Goal: Task Accomplishment & Management: Manage account settings

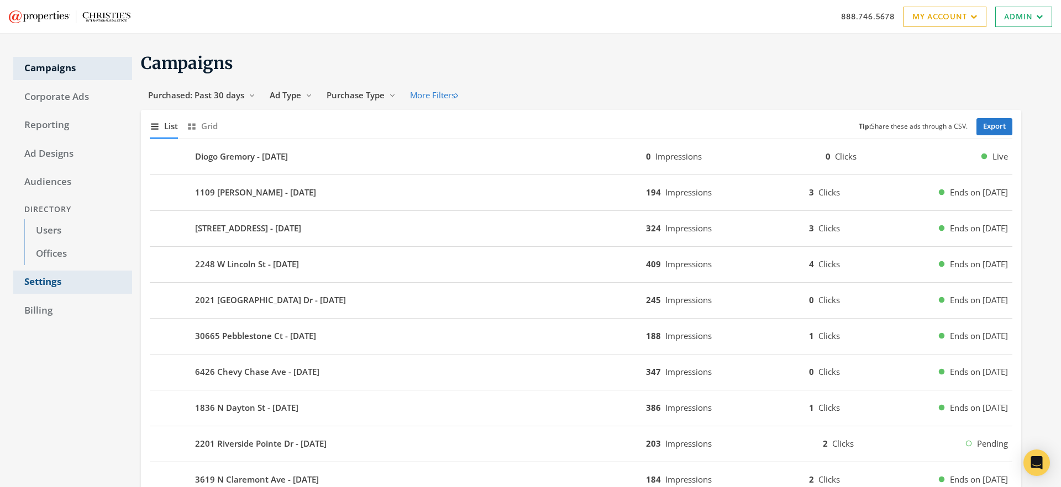
click at [52, 281] on link "Settings" at bounding box center [72, 282] width 119 height 23
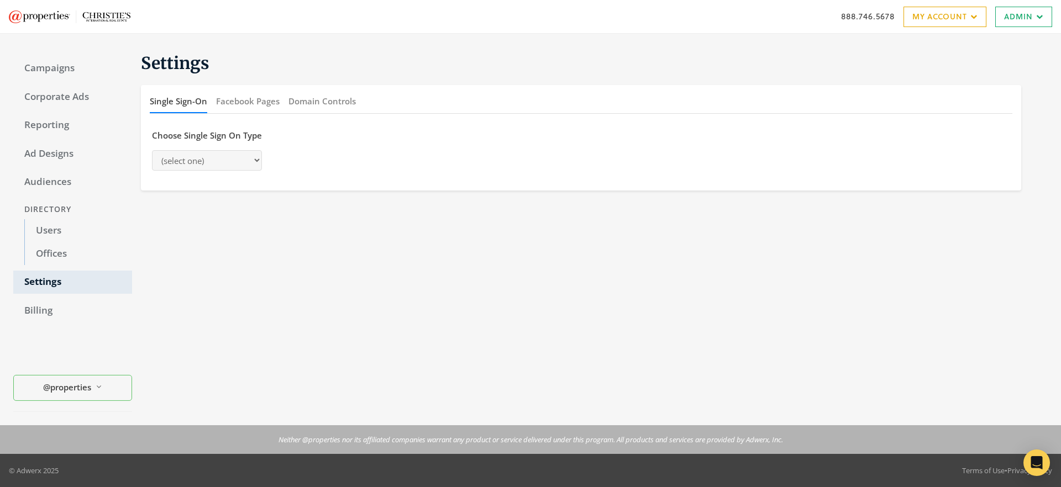
select select "adwerx"
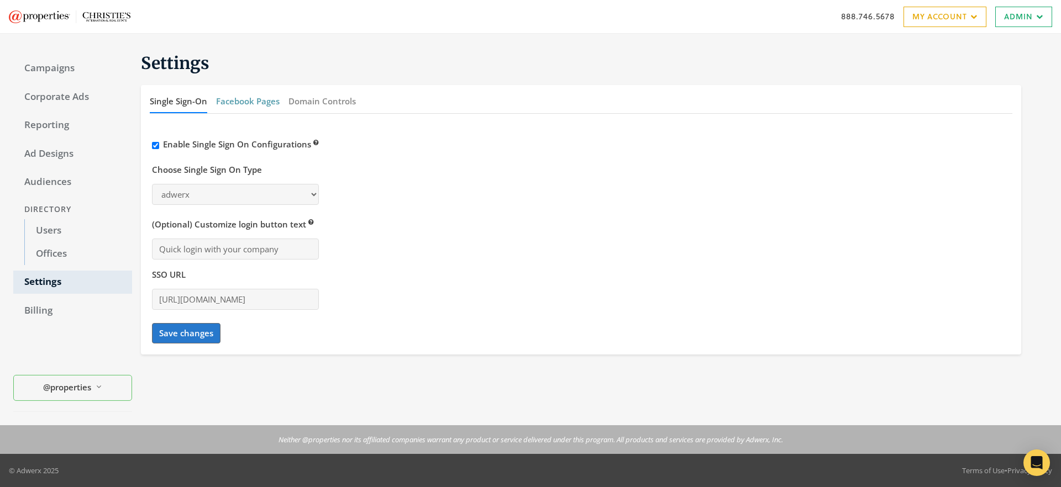
click at [255, 101] on button "Facebook Pages" at bounding box center [248, 102] width 64 height 24
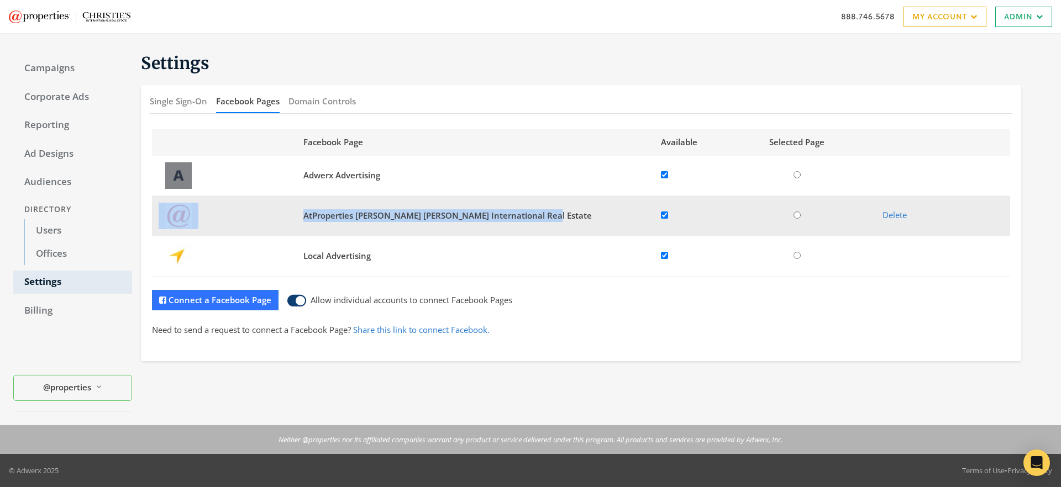
drag, startPoint x: 533, startPoint y: 217, endPoint x: 292, endPoint y: 218, distance: 240.4
click at [292, 218] on tr "AtProperties [PERSON_NAME] [PERSON_NAME] International Real Estate Delete" at bounding box center [581, 216] width 858 height 40
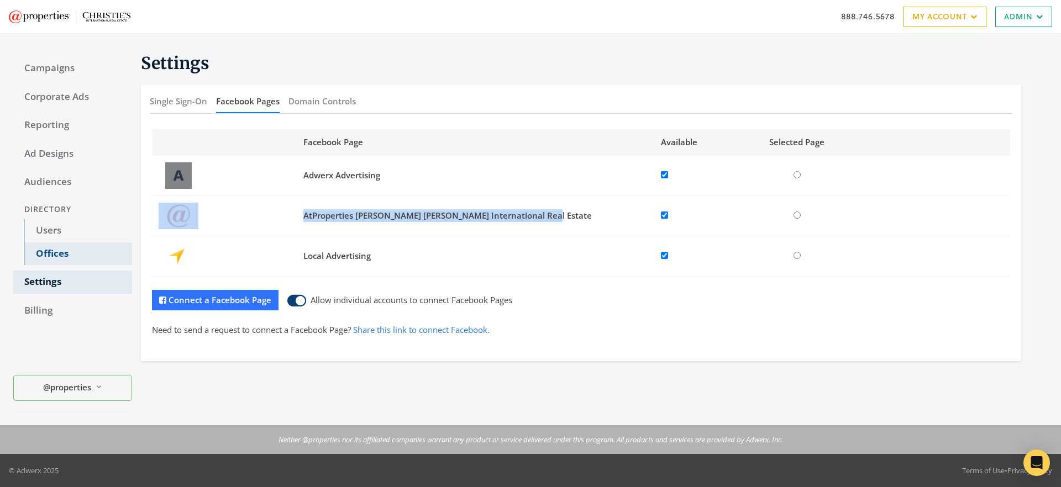
click at [58, 252] on link "Offices" at bounding box center [78, 254] width 108 height 23
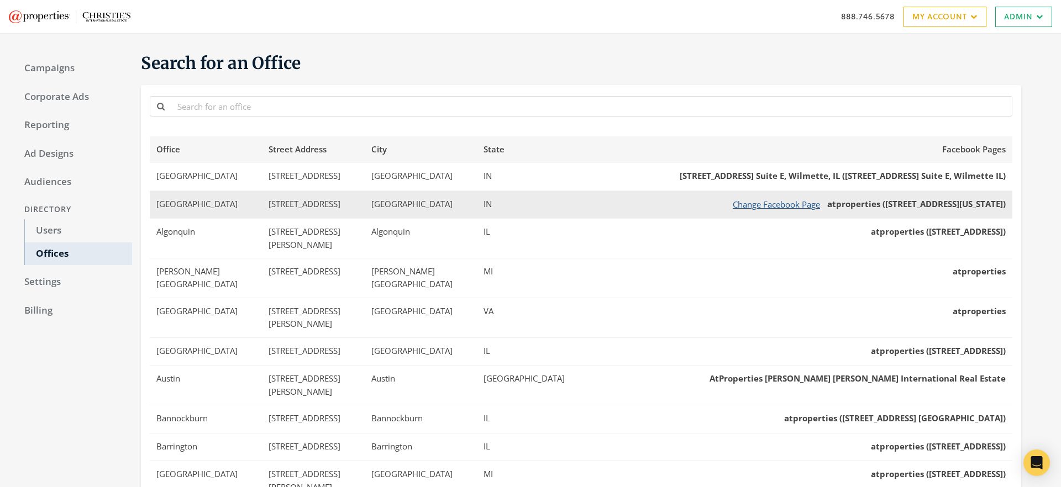
click at [738, 208] on button "Change Facebook Page" at bounding box center [777, 205] width 102 height 14
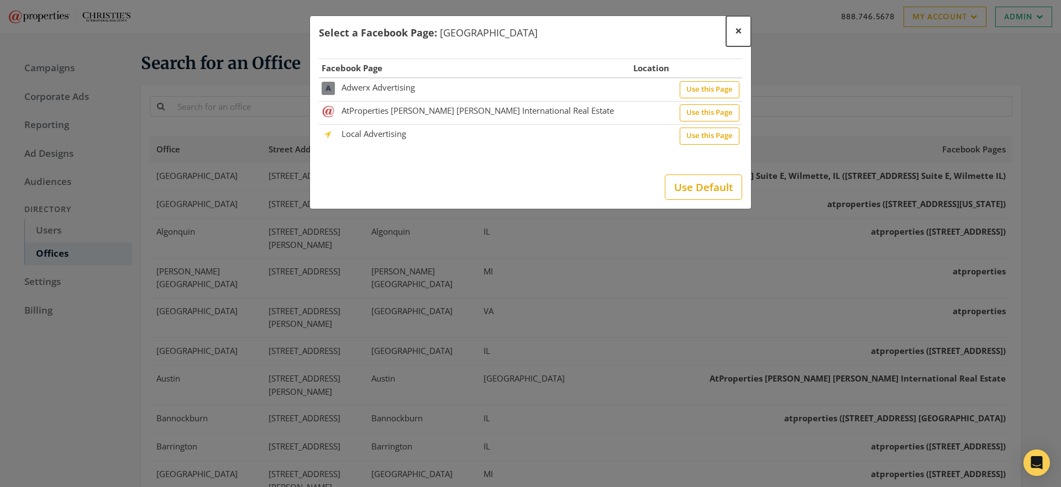
click at [739, 32] on span "×" at bounding box center [738, 30] width 7 height 17
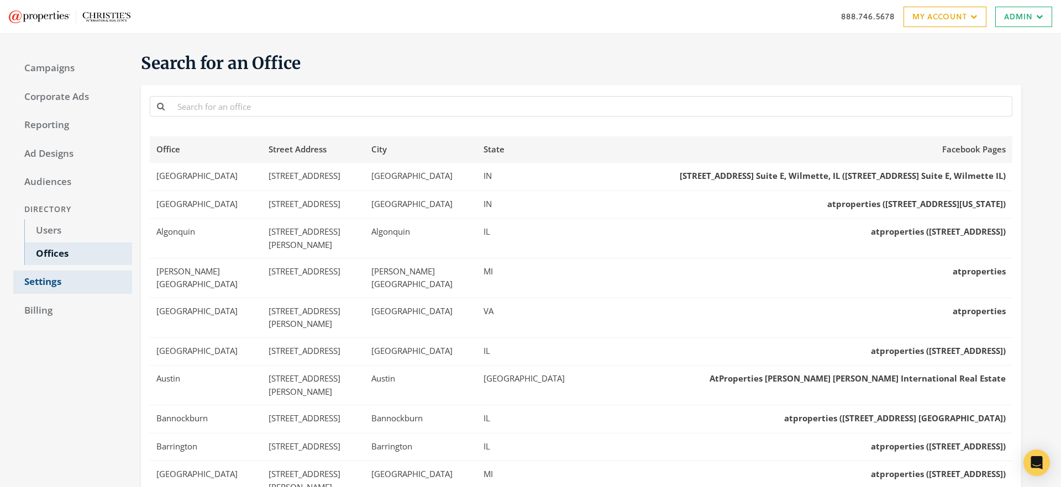
click at [57, 277] on link "Settings" at bounding box center [72, 282] width 119 height 23
select select "adwerx"
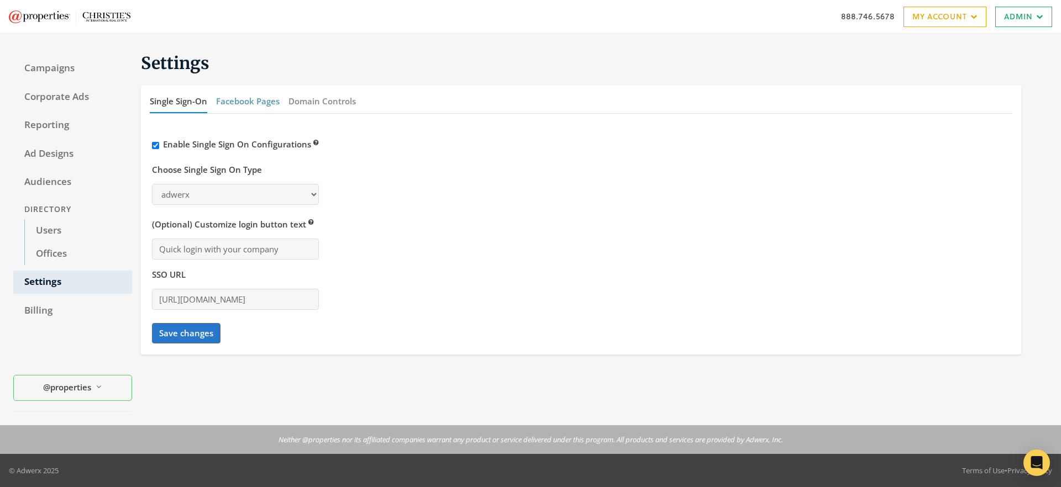
click at [239, 101] on button "Facebook Pages" at bounding box center [248, 102] width 64 height 24
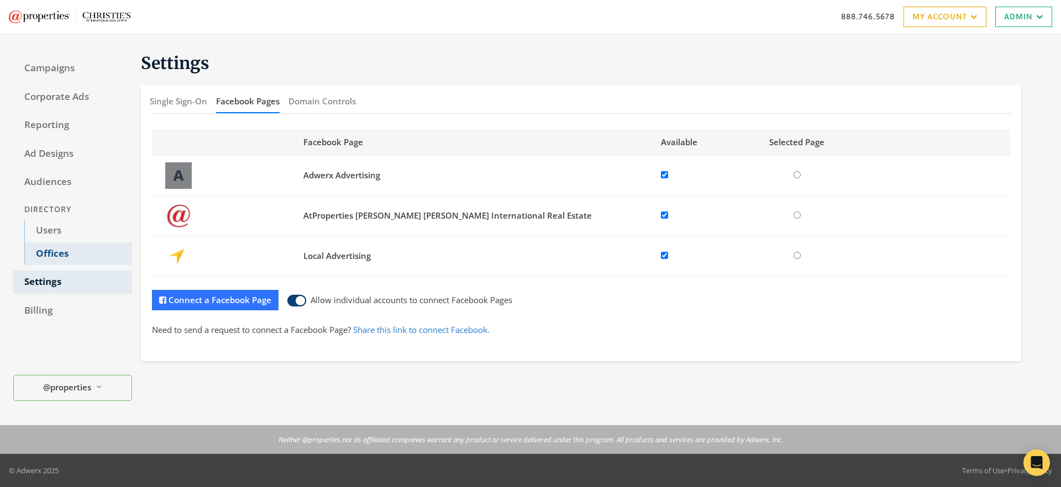
click at [45, 252] on link "Offices" at bounding box center [78, 254] width 108 height 23
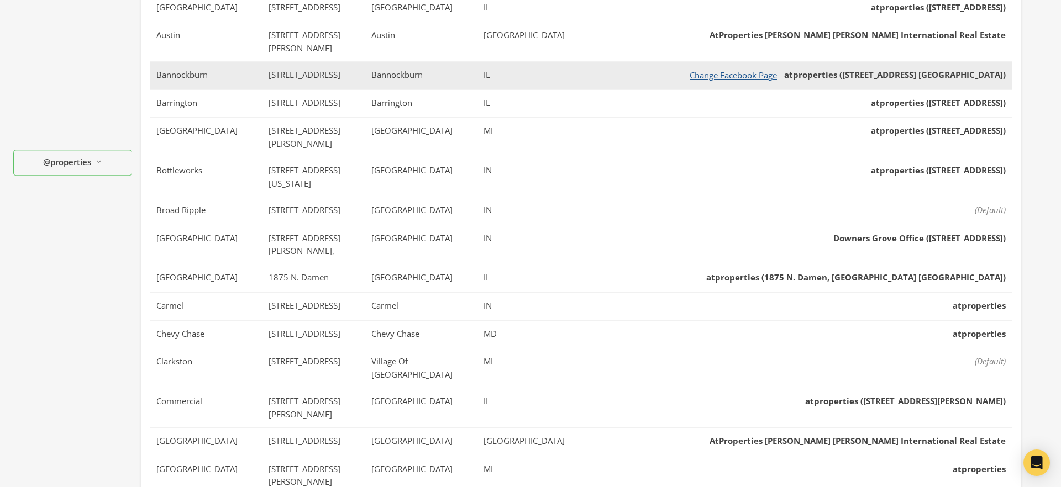
scroll to position [348, 0]
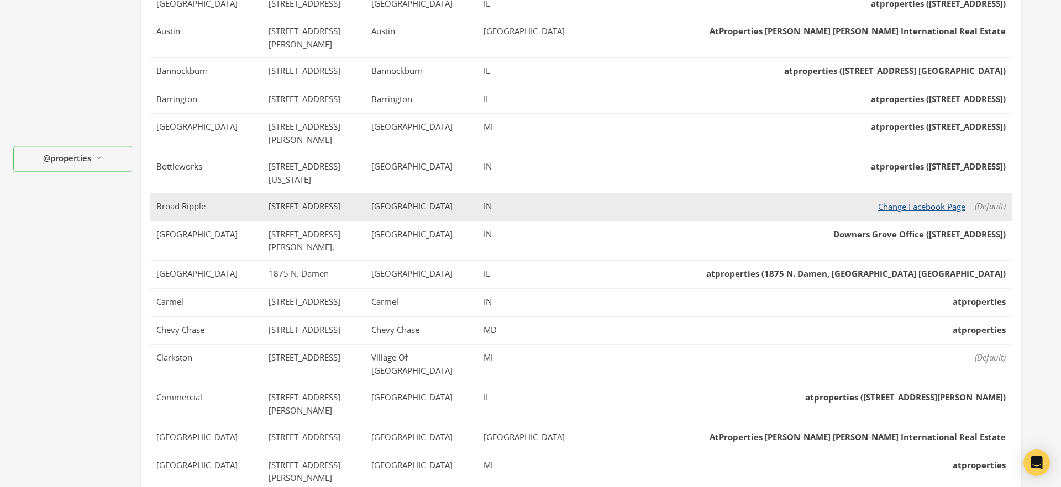
click at [906, 200] on button "Change Facebook Page" at bounding box center [922, 207] width 102 height 14
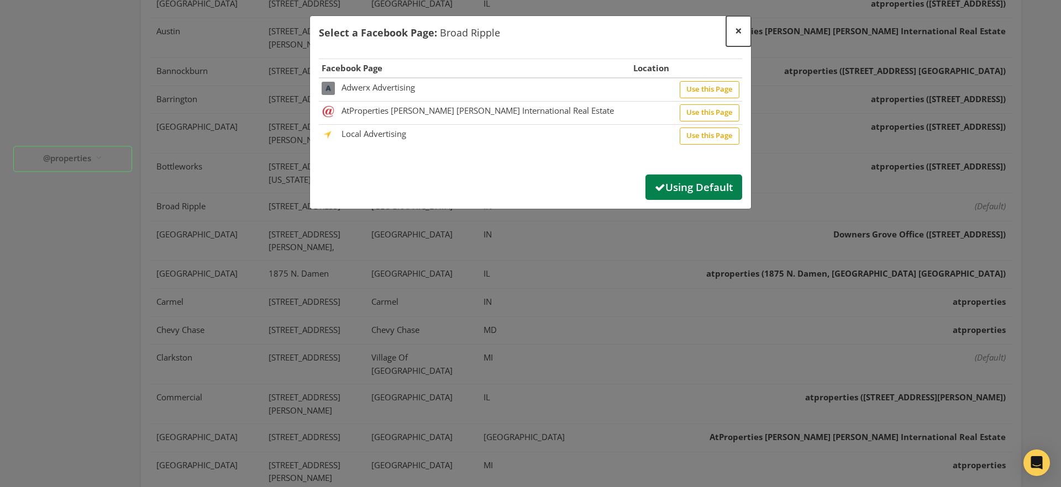
click at [738, 30] on span "×" at bounding box center [738, 30] width 7 height 17
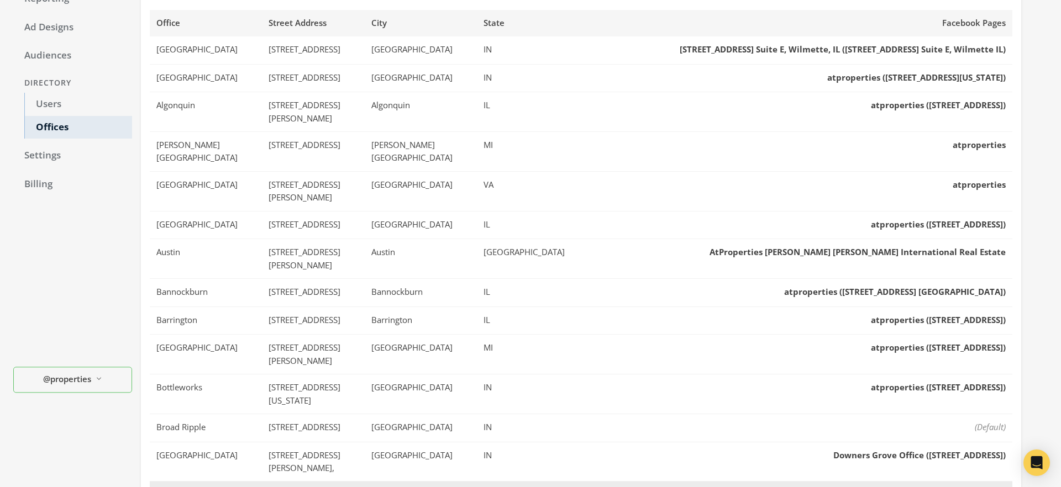
scroll to position [0, 0]
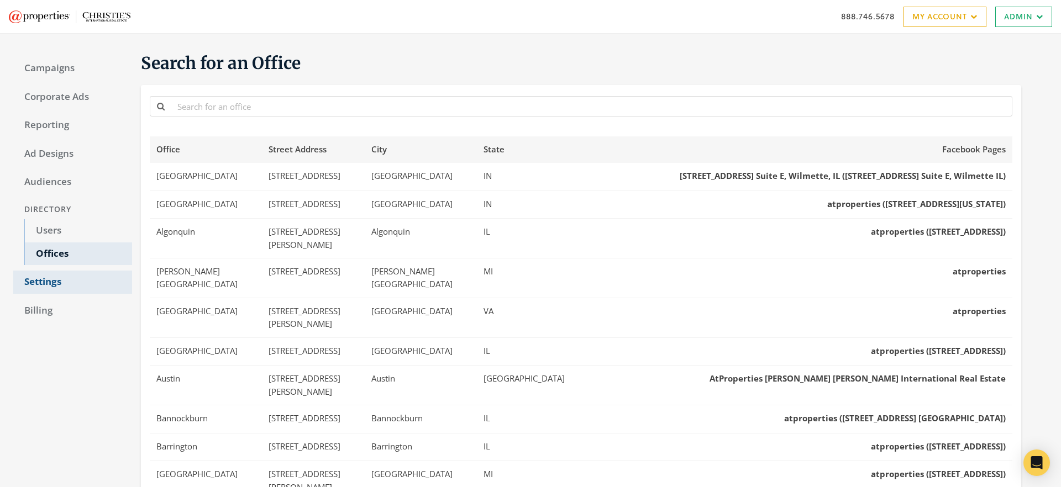
click at [38, 285] on link "Settings" at bounding box center [72, 282] width 119 height 23
select select "adwerx"
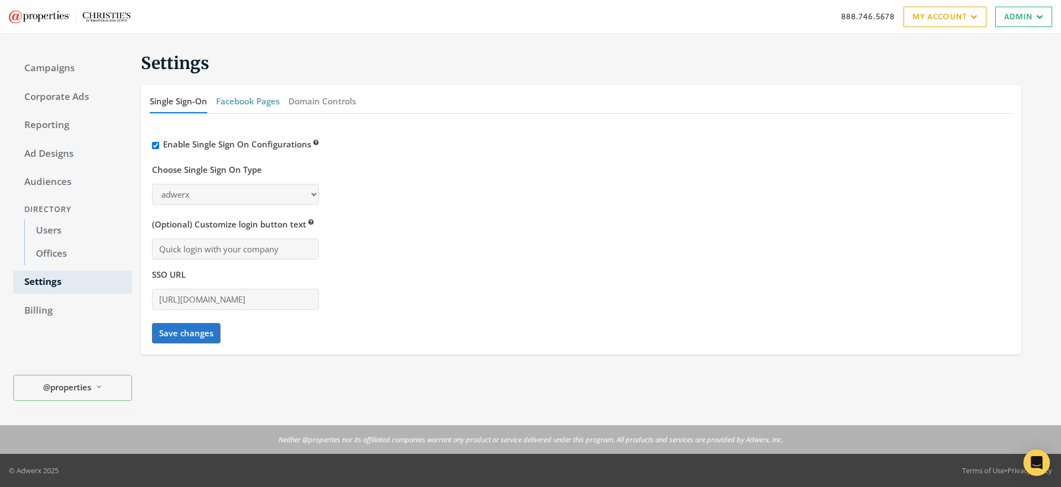
click at [221, 103] on button "Facebook Pages" at bounding box center [248, 102] width 64 height 24
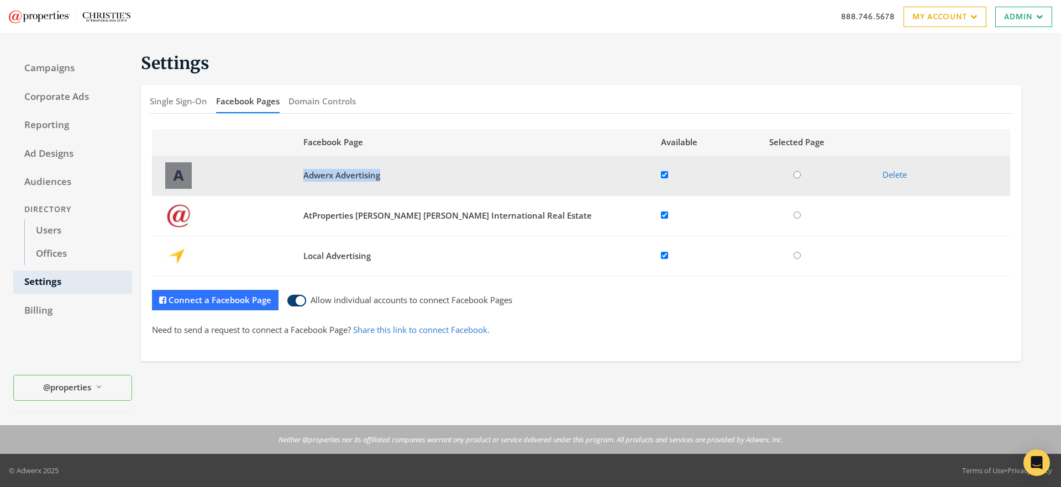
drag, startPoint x: 301, startPoint y: 176, endPoint x: 429, endPoint y: 171, distance: 127.7
click at [429, 171] on td "Adwerx Advertising" at bounding box center [476, 176] width 358 height 40
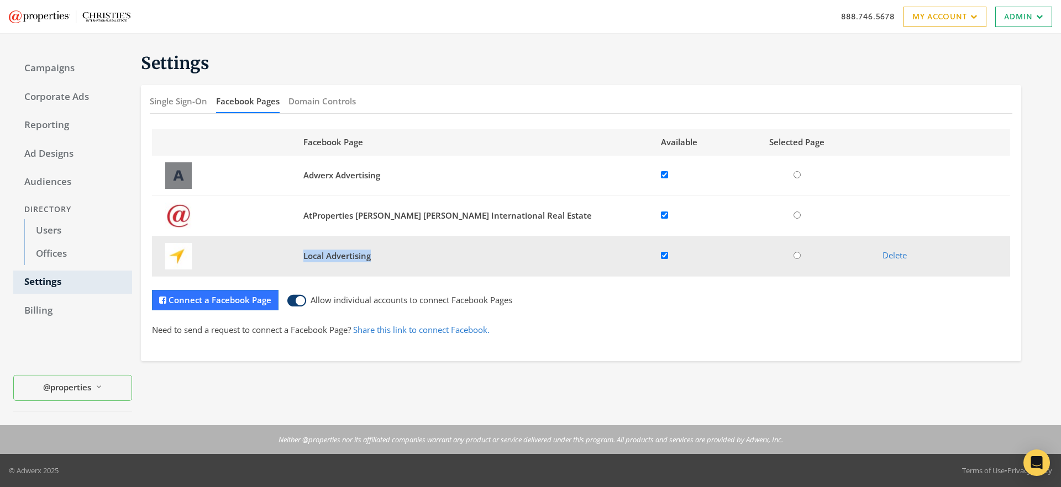
drag, startPoint x: 300, startPoint y: 257, endPoint x: 409, endPoint y: 257, distance: 108.9
click at [409, 257] on td "Local Advertising" at bounding box center [476, 256] width 358 height 40
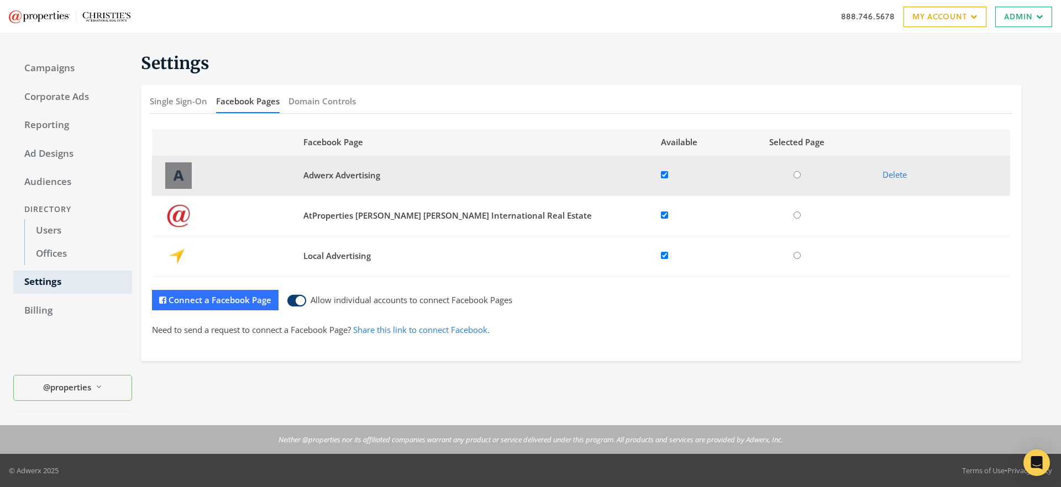
click at [339, 179] on span "Adwerx Advertising" at bounding box center [341, 175] width 77 height 11
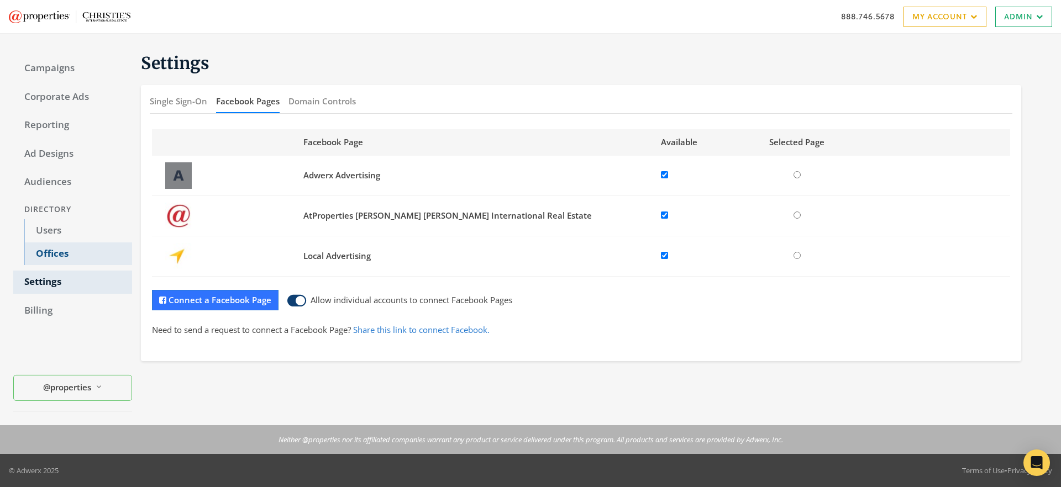
click at [50, 251] on link "Offices" at bounding box center [78, 254] width 108 height 23
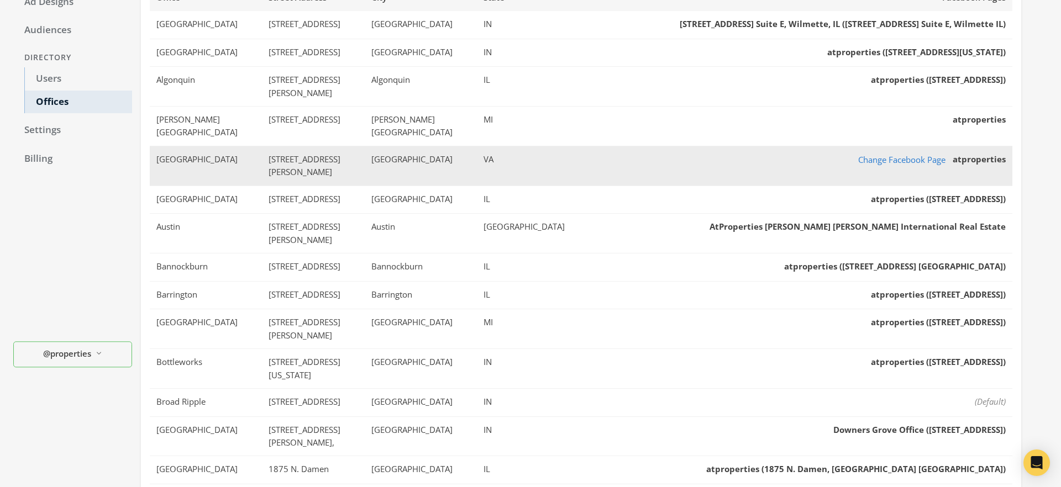
scroll to position [153, 0]
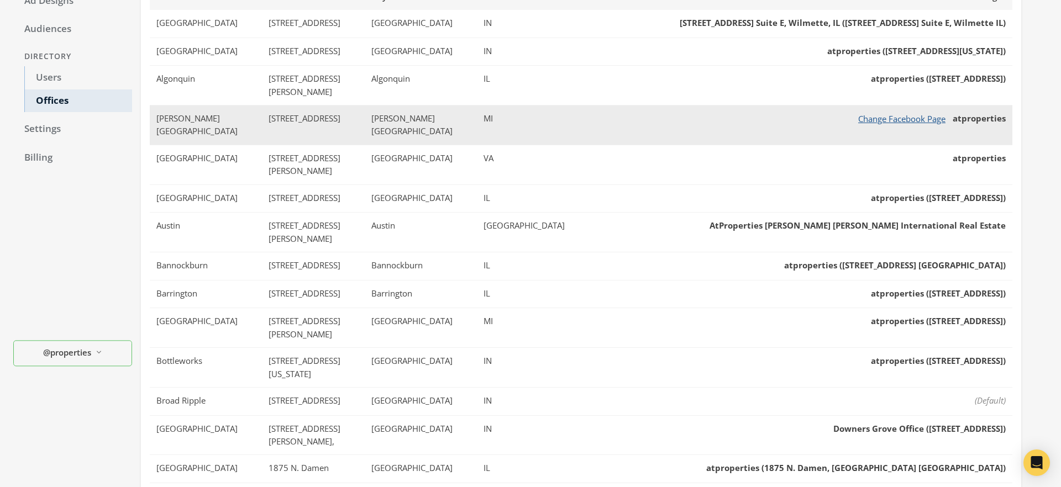
click at [885, 112] on button "Change Facebook Page" at bounding box center [902, 119] width 102 height 14
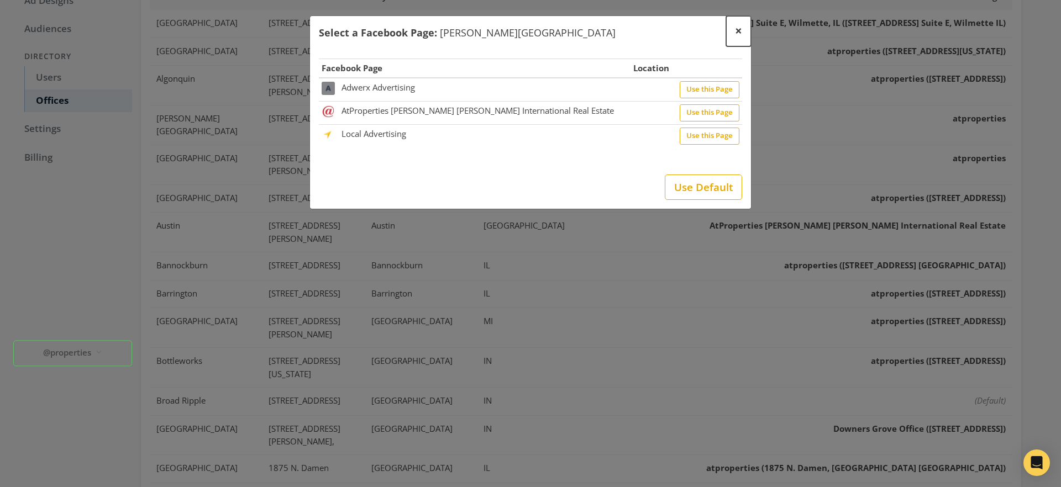
click at [739, 34] on span "×" at bounding box center [738, 30] width 7 height 17
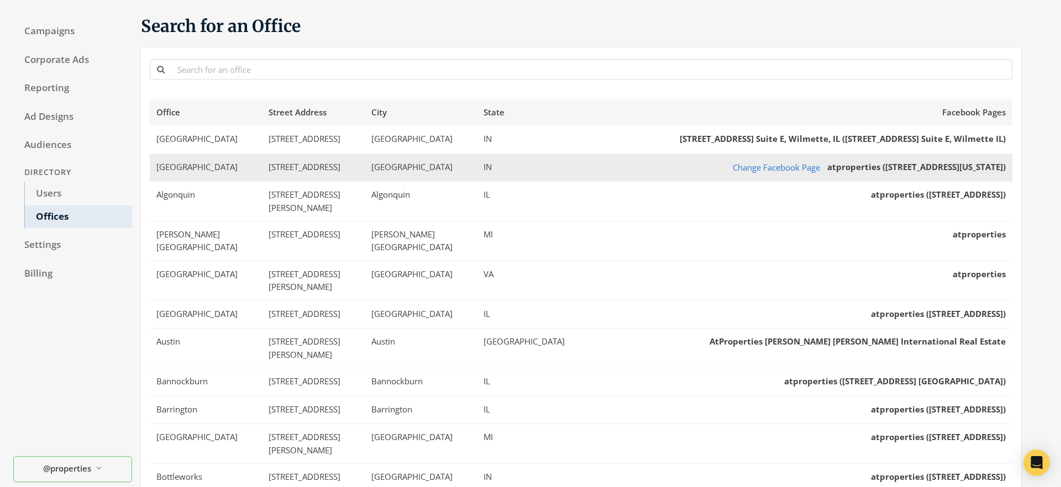
scroll to position [0, 0]
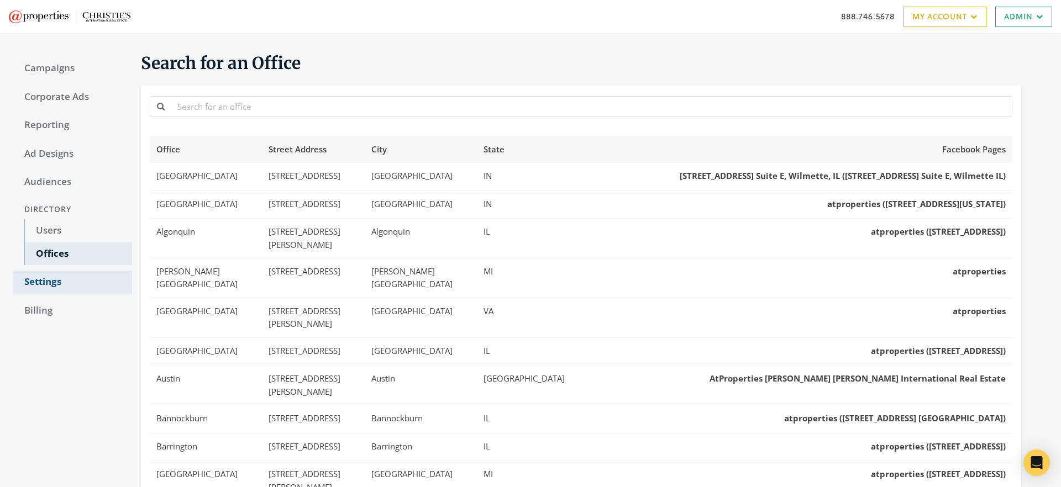
click at [48, 289] on link "Settings" at bounding box center [72, 282] width 119 height 23
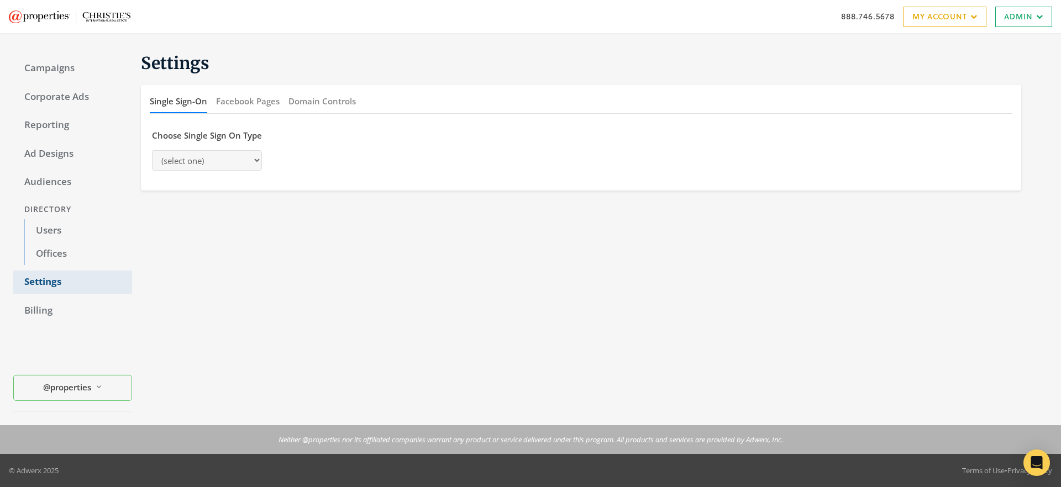
select select "adwerx"
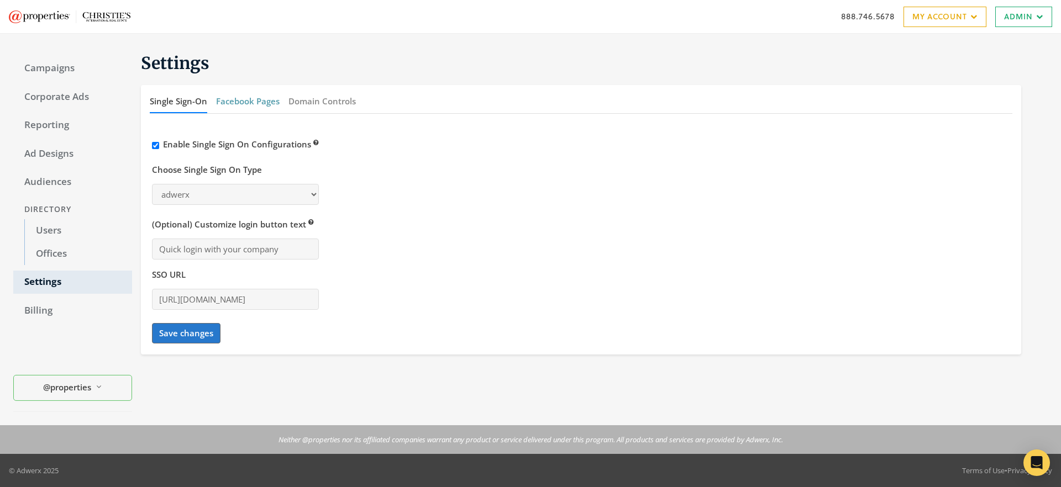
click at [238, 103] on button "Facebook Pages" at bounding box center [248, 102] width 64 height 24
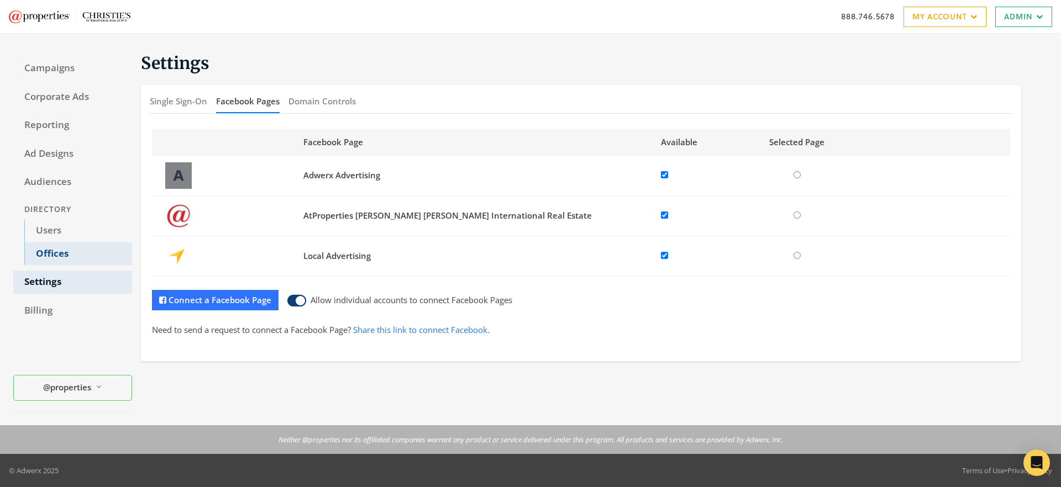
click at [63, 249] on link "Offices" at bounding box center [78, 254] width 108 height 23
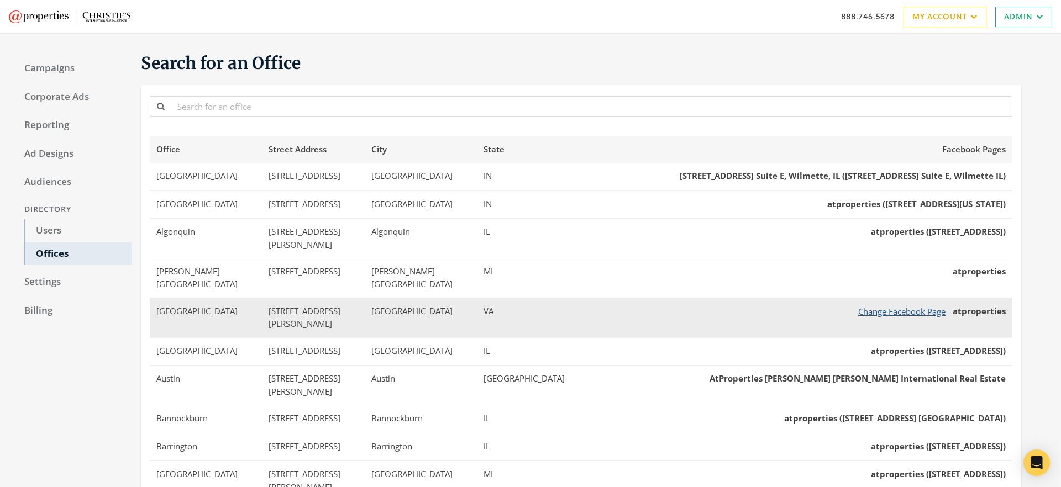
click at [859, 305] on button "Change Facebook Page" at bounding box center [902, 312] width 102 height 14
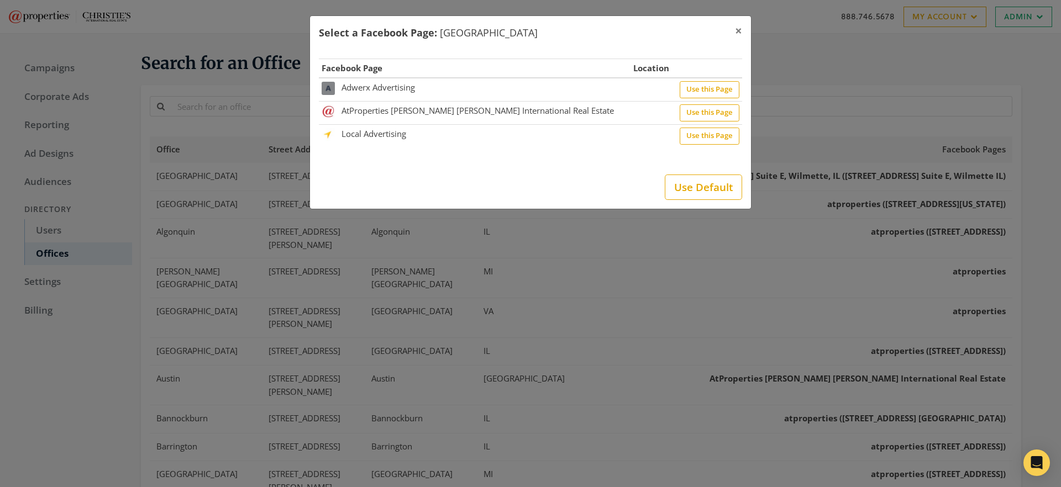
click at [639, 96] on td at bounding box center [652, 89] width 43 height 23
click at [738, 30] on span "×" at bounding box center [738, 30] width 7 height 17
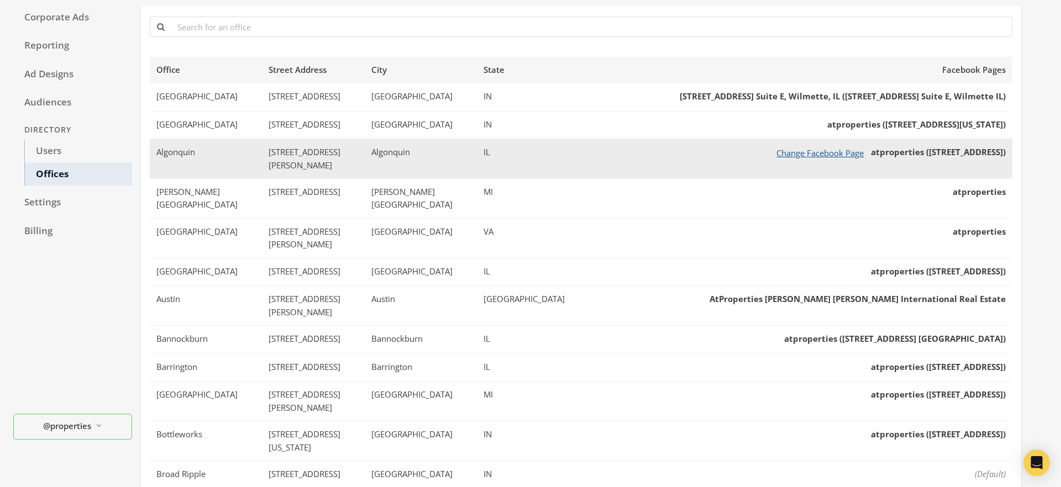
scroll to position [98, 0]
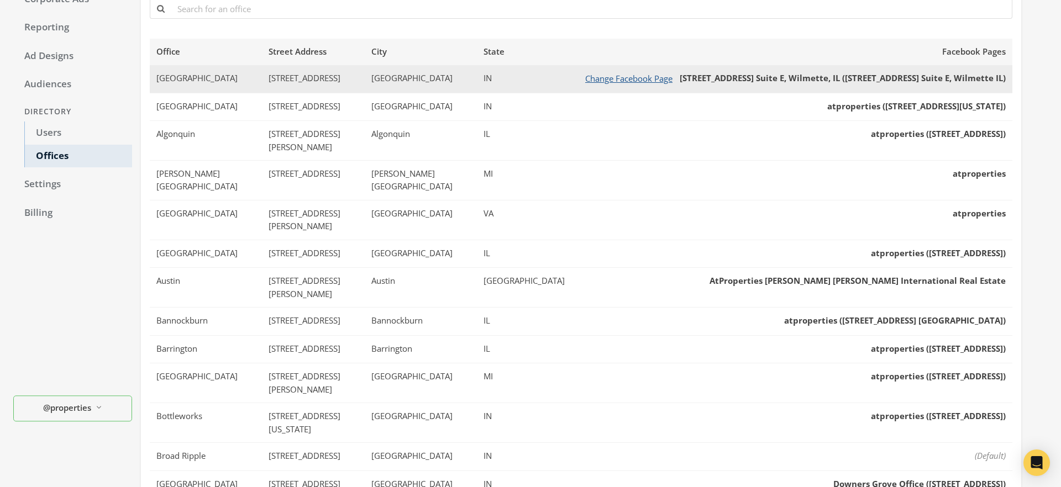
click at [657, 78] on button "Change Facebook Page" at bounding box center [629, 79] width 102 height 14
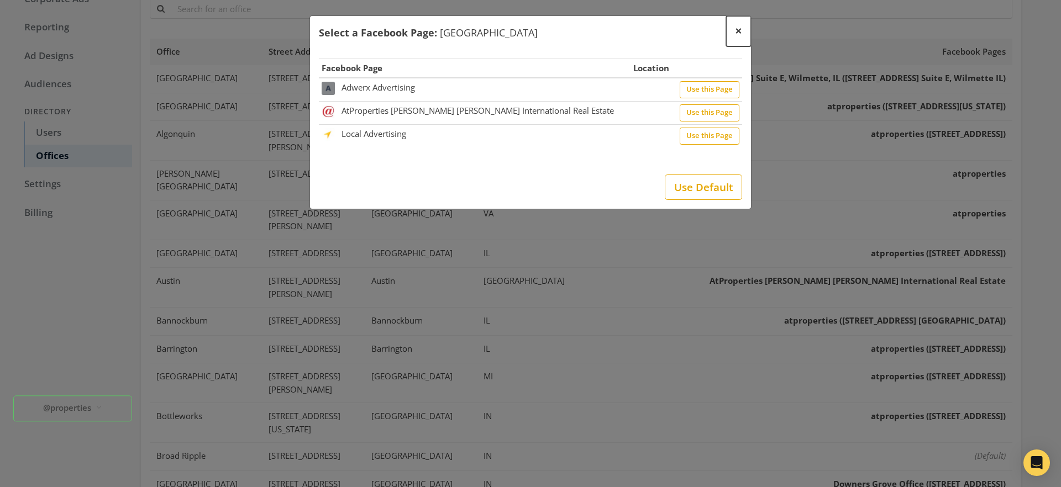
click at [737, 34] on span "×" at bounding box center [738, 30] width 7 height 17
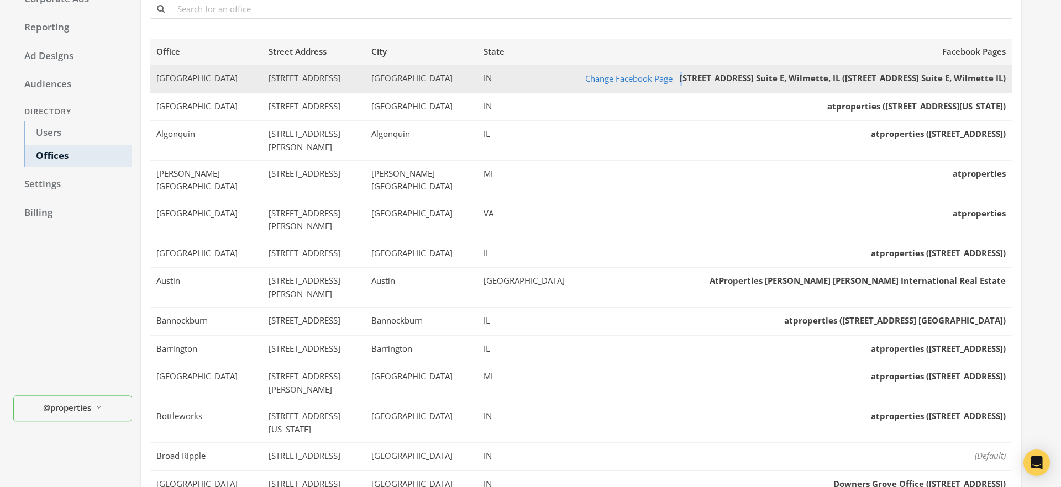
drag, startPoint x: 692, startPoint y: 77, endPoint x: 1006, endPoint y: 71, distance: 314.5
click at [1006, 71] on td "Change Facebook Page [STREET_ADDRESS] Suite E, Wilmette, IL ([STREET_ADDRESS] S…" at bounding box center [791, 79] width 441 height 28
drag, startPoint x: 1007, startPoint y: 77, endPoint x: 689, endPoint y: 78, distance: 318.3
click at [689, 78] on td "Change Facebook Page [STREET_ADDRESS] Suite E, Wilmette, IL ([STREET_ADDRESS] S…" at bounding box center [791, 79] width 441 height 28
click at [689, 78] on span "[STREET_ADDRESS] Suite E, Wilmette, IL ([STREET_ADDRESS] Suite E, Wilmette IL)" at bounding box center [843, 77] width 326 height 11
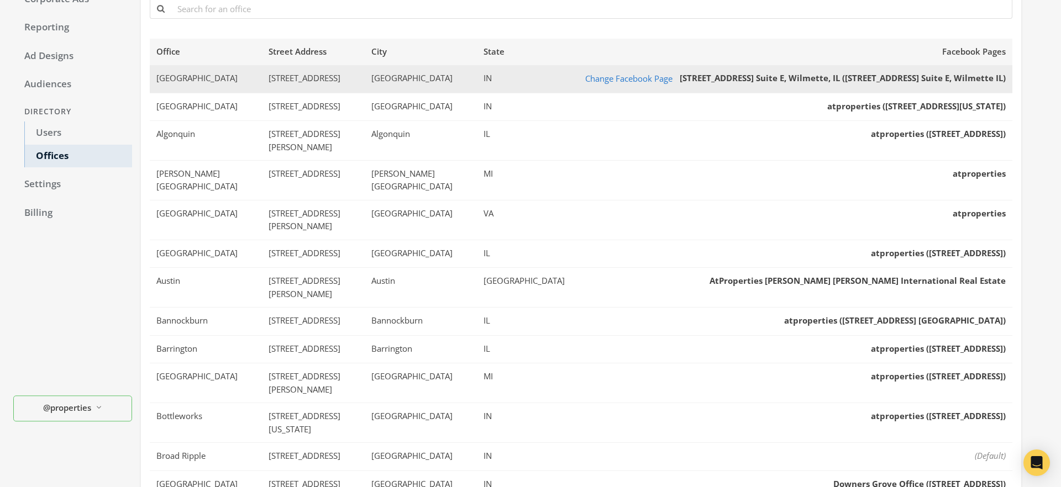
drag, startPoint x: 689, startPoint y: 78, endPoint x: 1001, endPoint y: 75, distance: 312.3
click at [1001, 75] on span "[STREET_ADDRESS] Suite E, Wilmette, IL ([STREET_ADDRESS] Suite E, Wilmette IL)" at bounding box center [843, 77] width 326 height 11
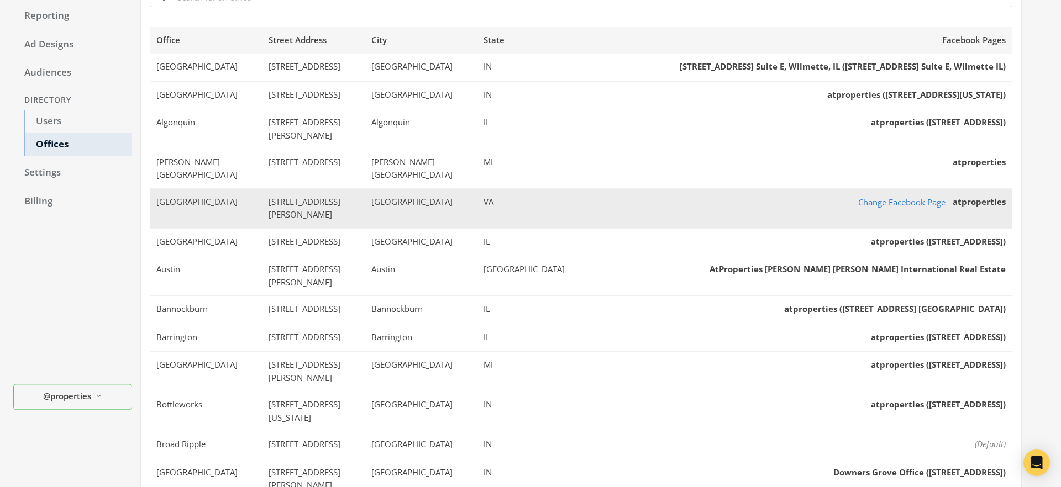
scroll to position [0, 0]
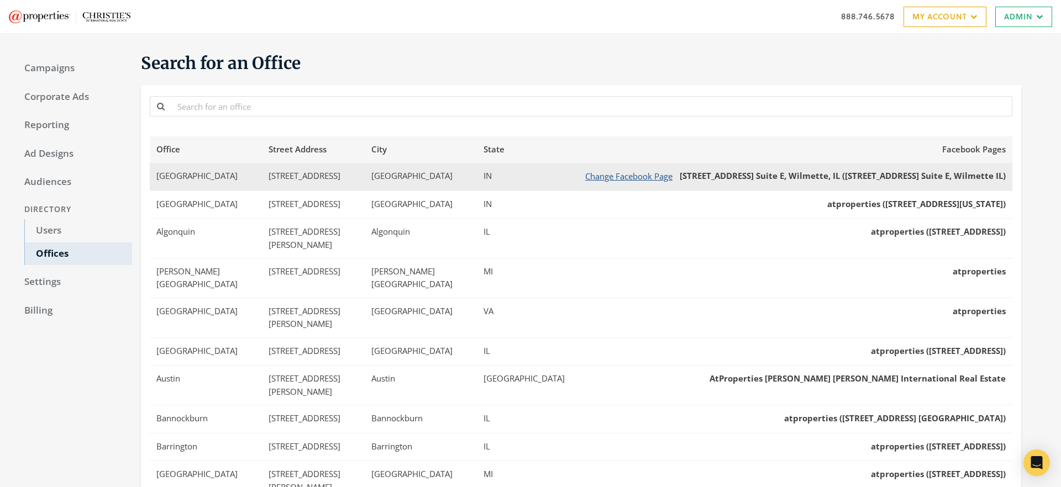
click at [636, 178] on button "Change Facebook Page" at bounding box center [629, 177] width 102 height 14
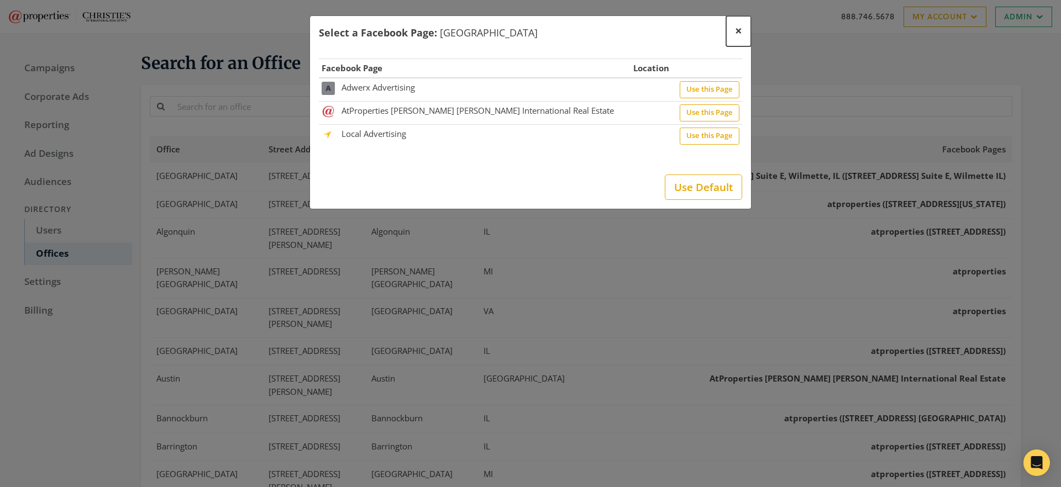
click at [739, 33] on span "×" at bounding box center [738, 30] width 7 height 17
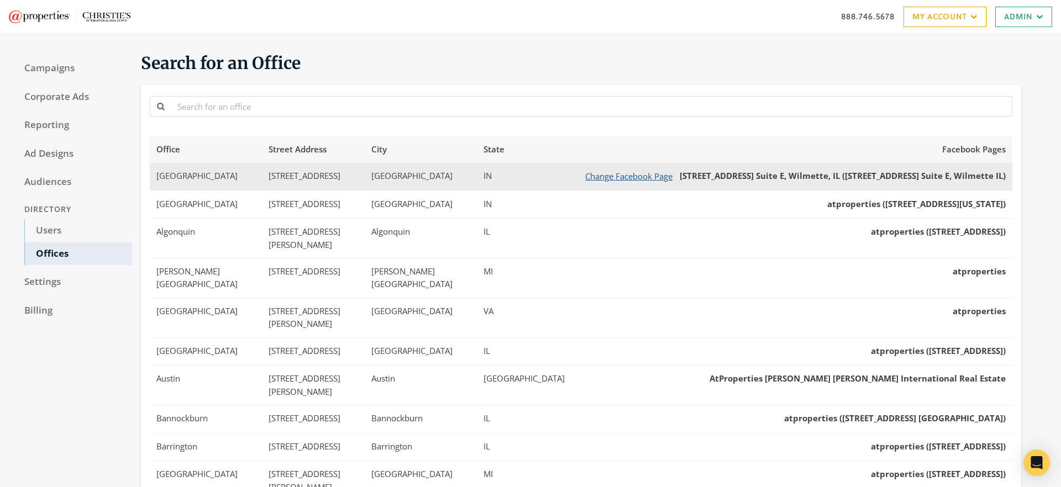
click at [665, 177] on button "Change Facebook Page" at bounding box center [629, 177] width 102 height 14
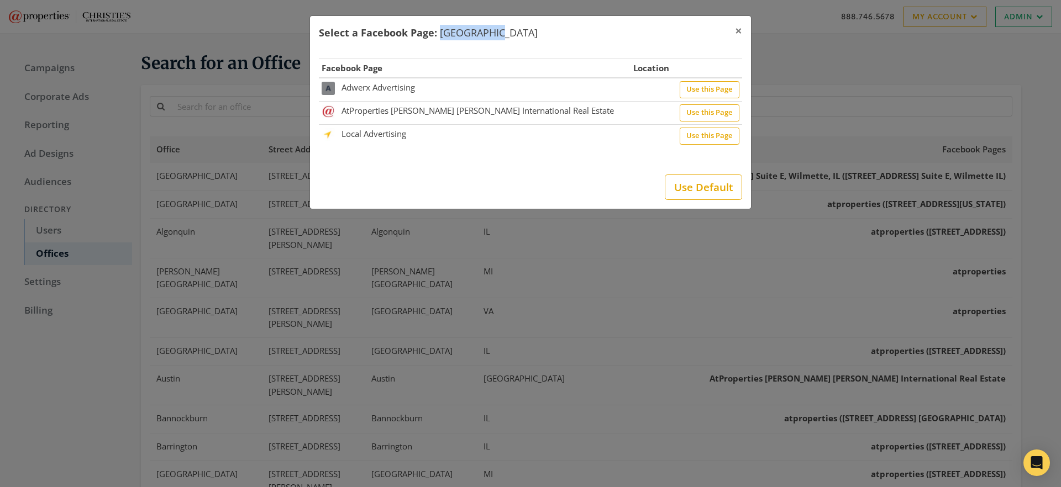
drag, startPoint x: 438, startPoint y: 32, endPoint x: 496, endPoint y: 32, distance: 57.5
click at [496, 32] on div "Select a Facebook Page: 16th Street ×" at bounding box center [530, 33] width 441 height 34
click at [738, 32] on span "×" at bounding box center [738, 30] width 7 height 17
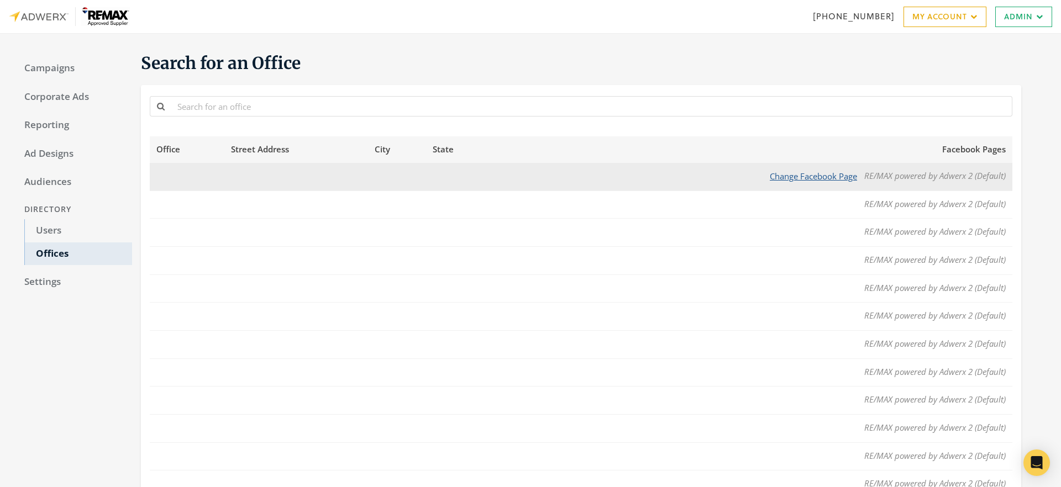
click at [820, 177] on button "Change Facebook Page" at bounding box center [814, 177] width 102 height 14
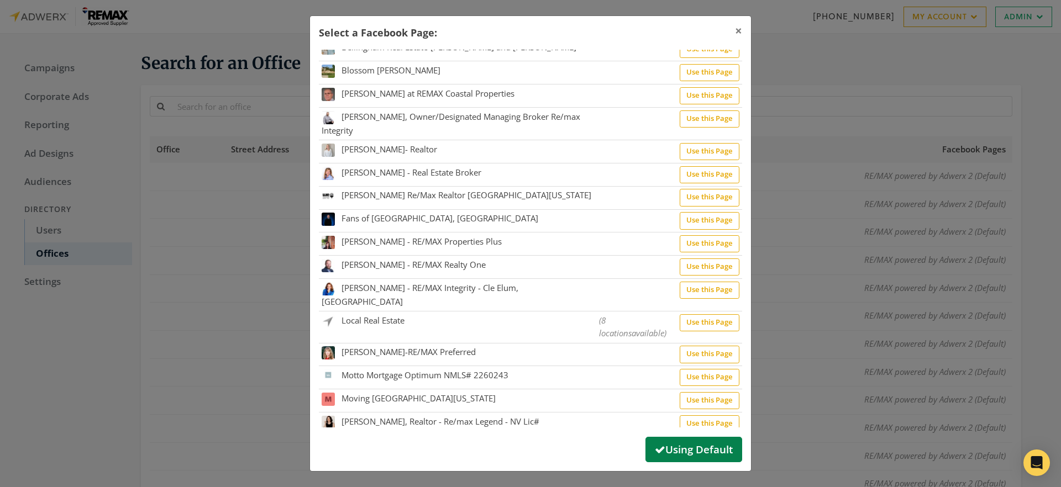
scroll to position [181, 0]
drag, startPoint x: 635, startPoint y: 324, endPoint x: 593, endPoint y: 312, distance: 43.7
click at [593, 312] on tr "Local Real Estate ( 8 locations available) Use this Page" at bounding box center [530, 326] width 423 height 32
click at [593, 312] on td "Local Real Estate" at bounding box center [457, 326] width 277 height 32
drag, startPoint x: 593, startPoint y: 312, endPoint x: 634, endPoint y: 328, distance: 44.1
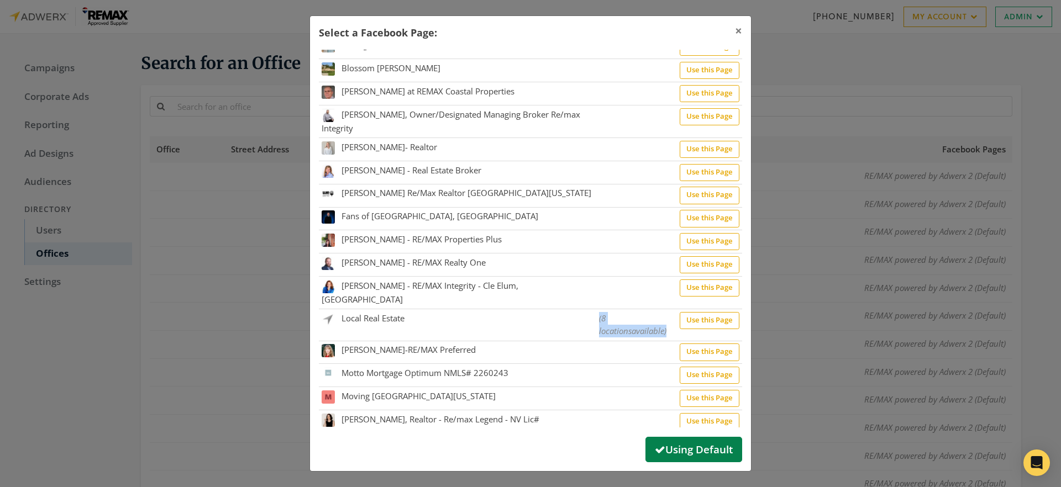
click at [634, 328] on tr "Local Real Estate ( 8 locations available) Use this Page" at bounding box center [530, 326] width 423 height 32
click at [634, 328] on td "( 8 locations available)" at bounding box center [636, 326] width 81 height 32
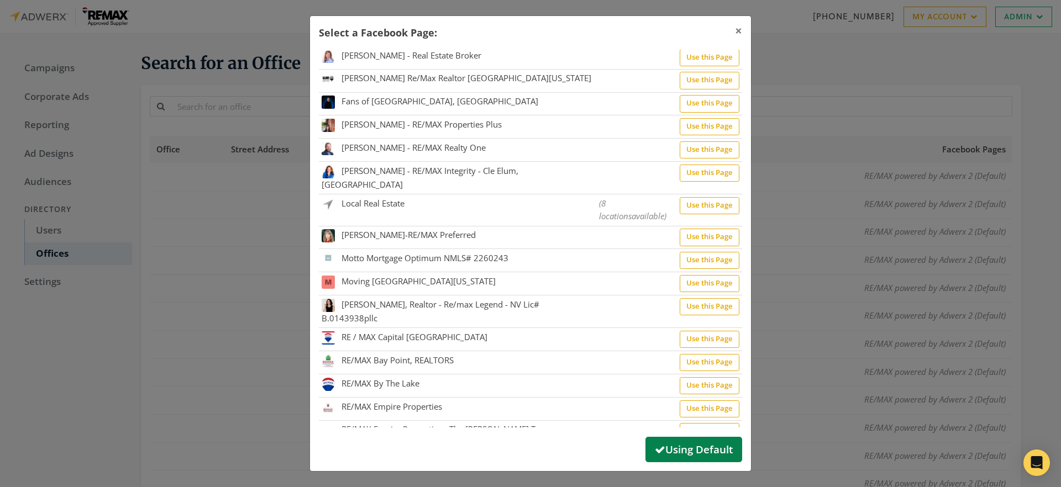
scroll to position [278, 0]
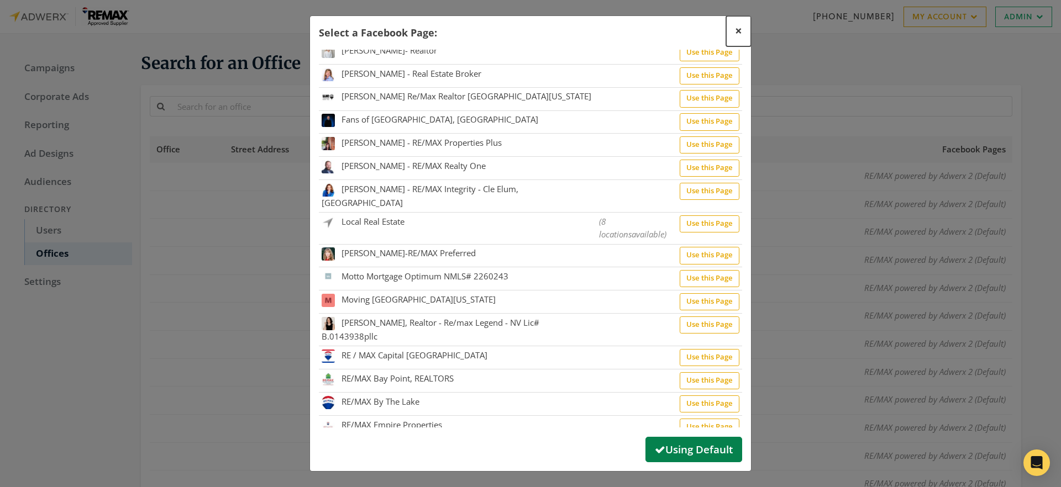
click at [741, 29] on span "×" at bounding box center [738, 30] width 7 height 17
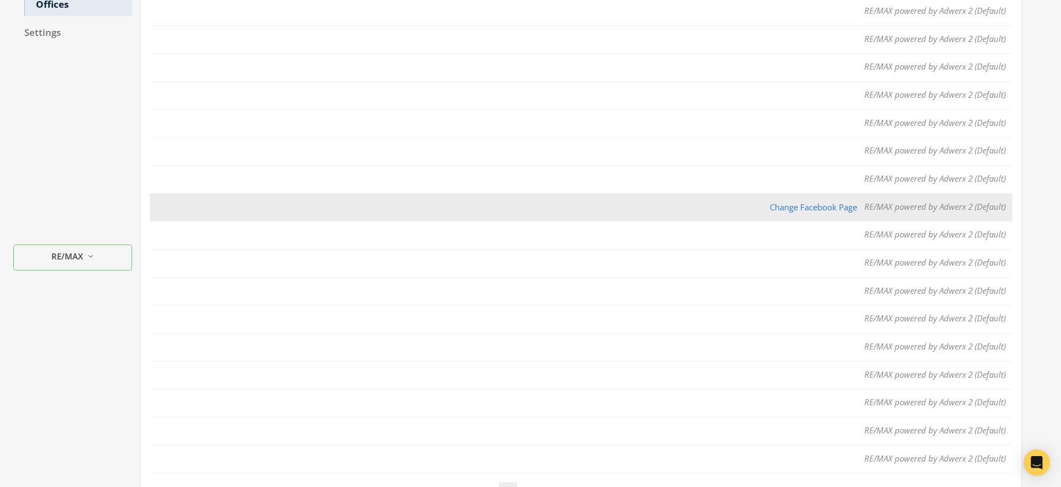
scroll to position [0, 0]
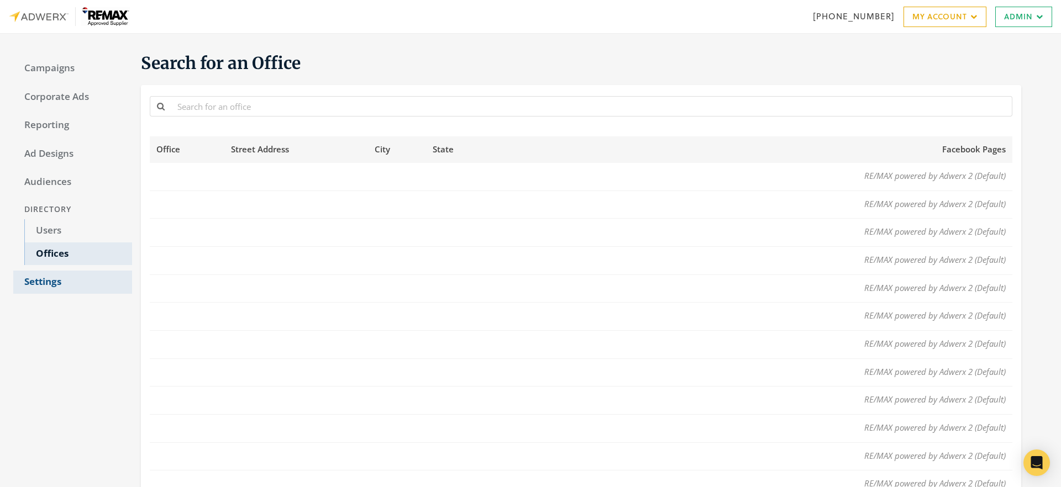
click at [53, 285] on link "Settings" at bounding box center [72, 282] width 119 height 23
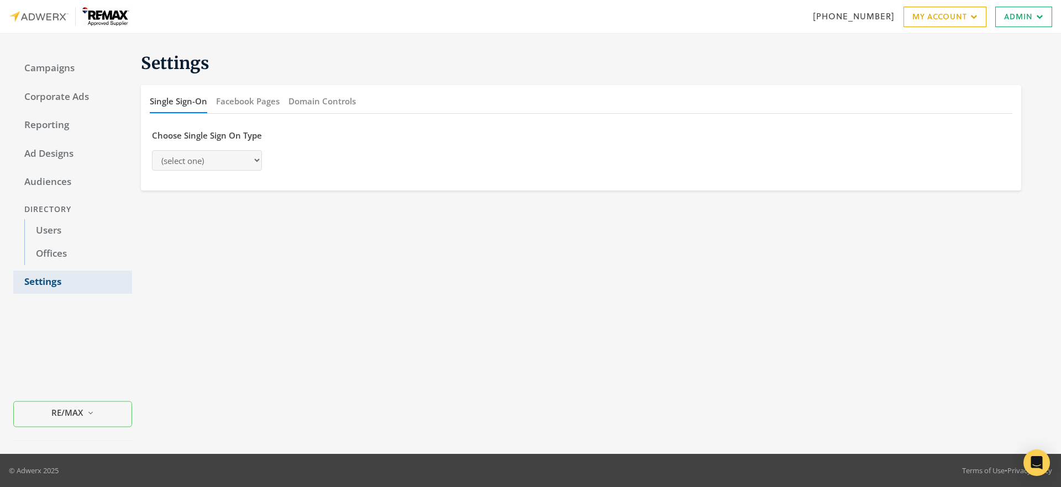
select select "[PERSON_NAME]"
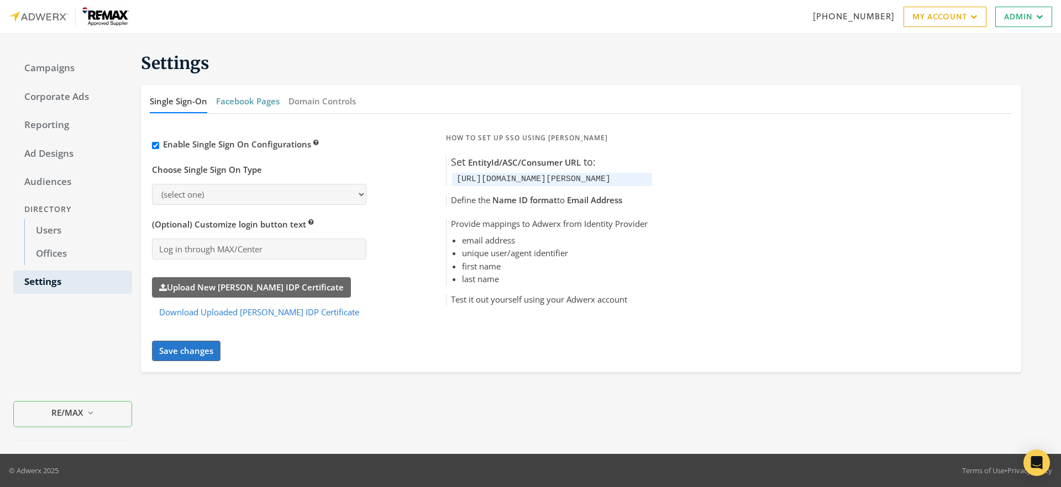
click at [250, 102] on button "Facebook Pages" at bounding box center [248, 102] width 64 height 24
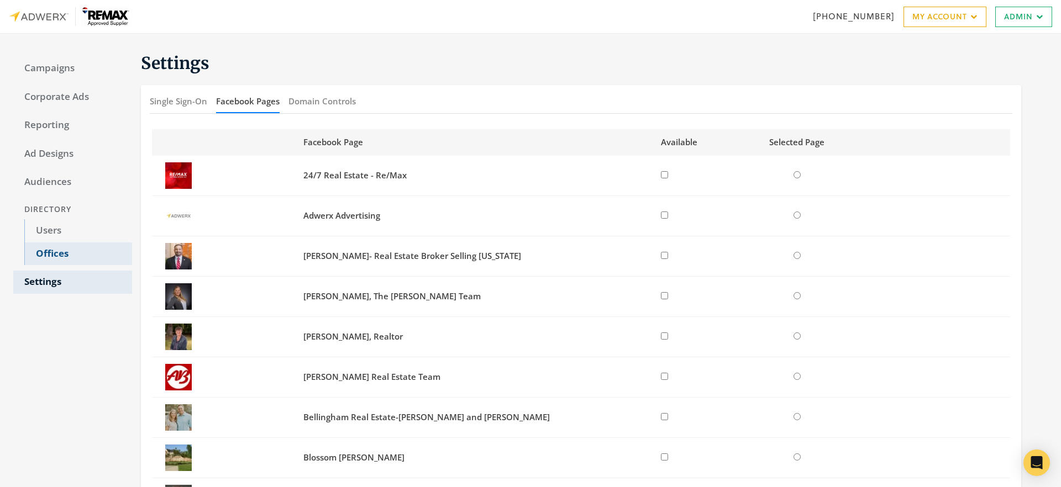
click at [80, 256] on link "Offices" at bounding box center [78, 254] width 108 height 23
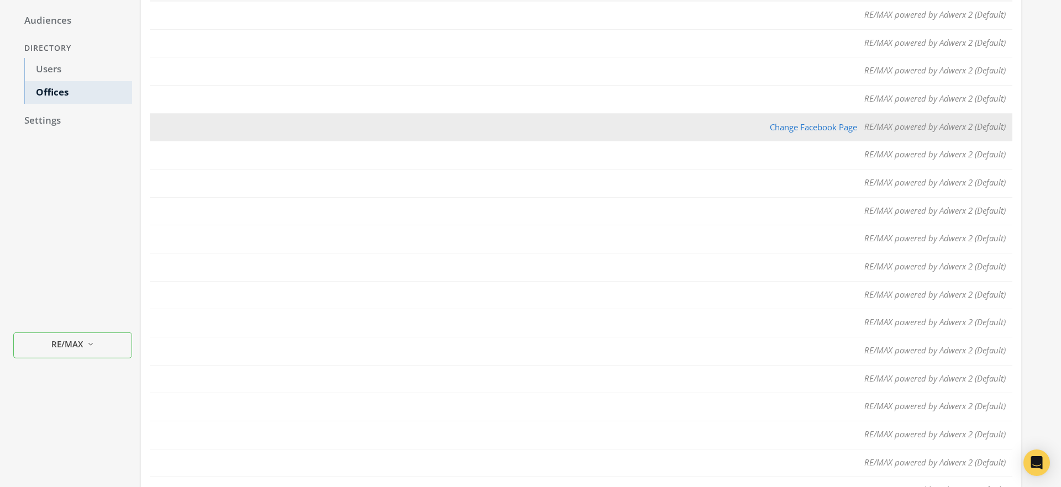
scroll to position [164, 0]
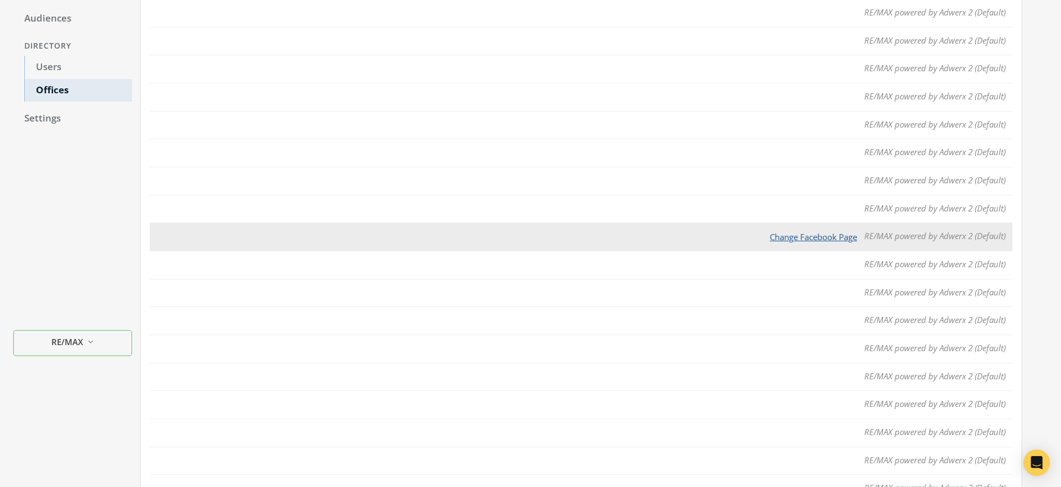
click at [818, 235] on button "Change Facebook Page" at bounding box center [814, 237] width 102 height 14
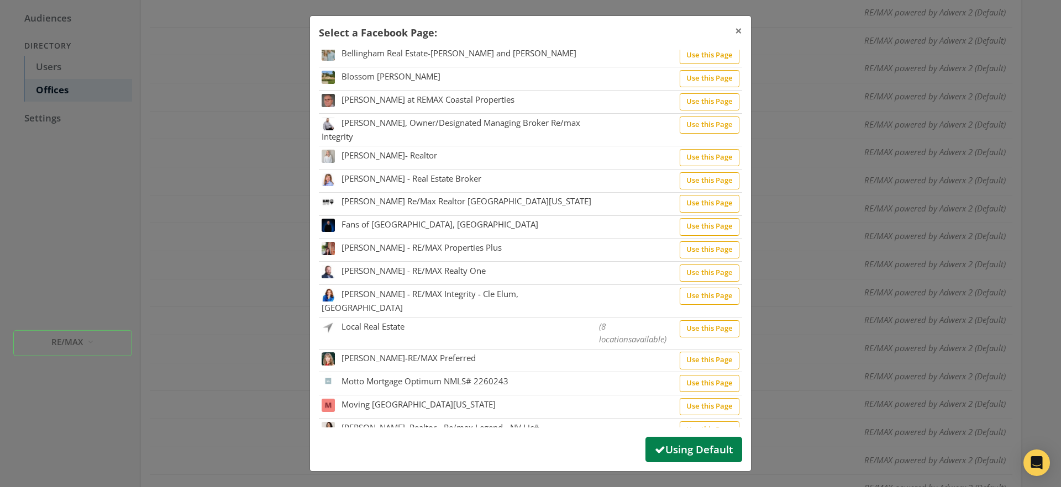
scroll to position [212, 0]
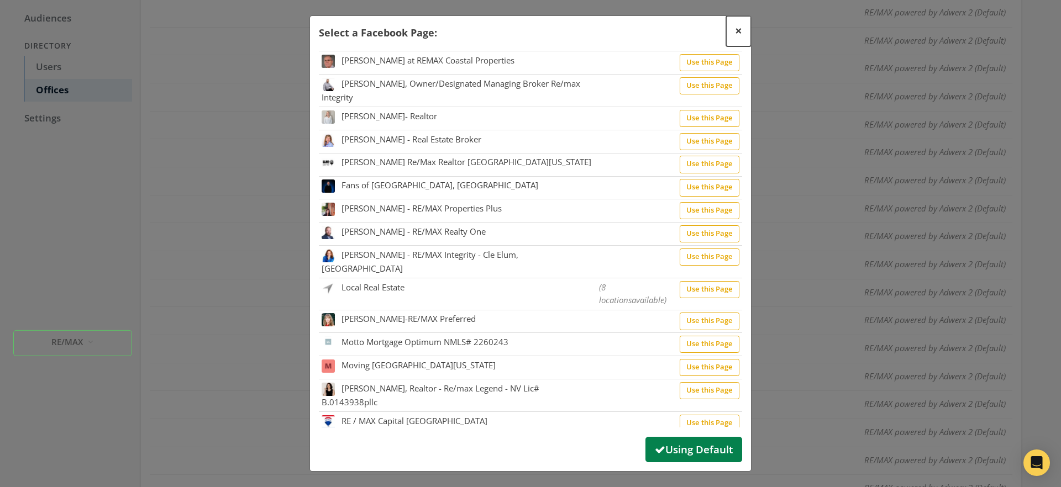
click at [739, 34] on span "×" at bounding box center [738, 30] width 7 height 17
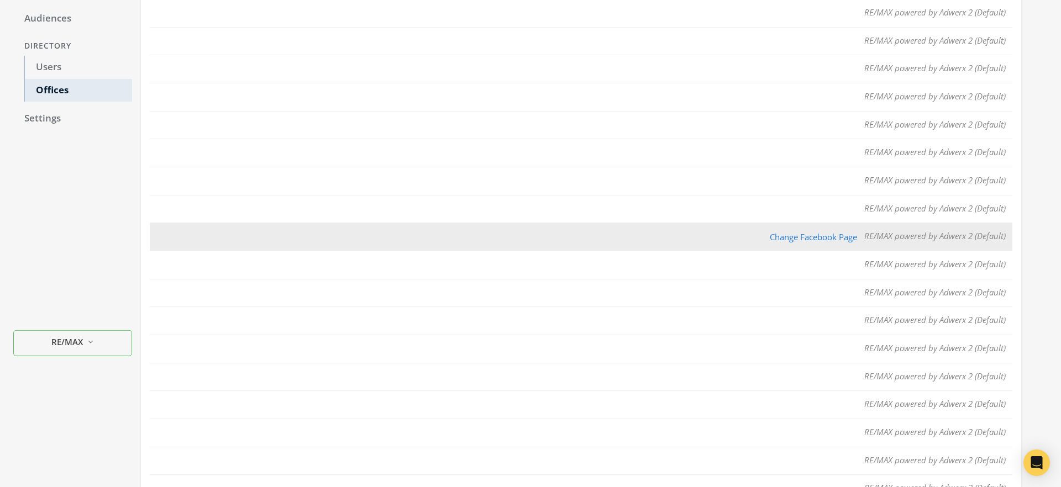
scroll to position [0, 0]
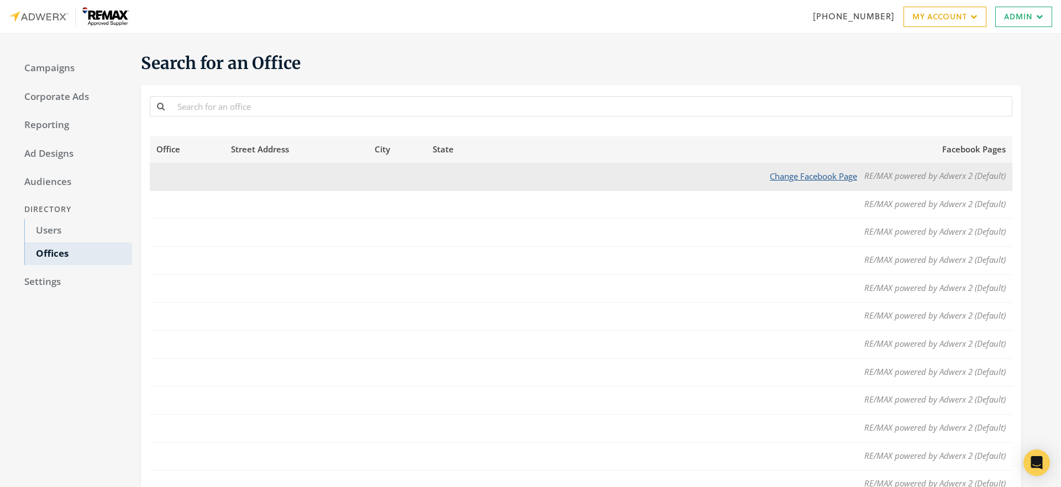
click at [815, 174] on button "Change Facebook Page" at bounding box center [814, 177] width 102 height 14
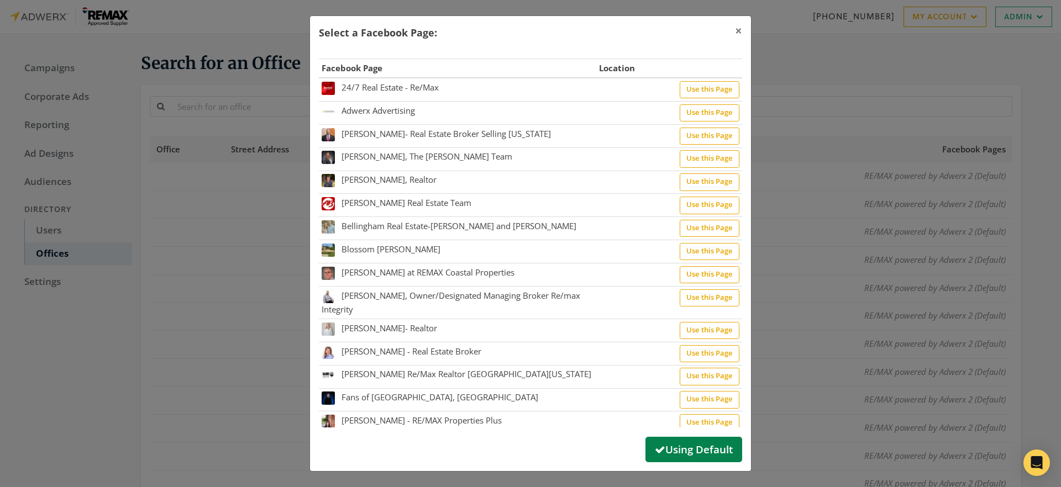
drag, startPoint x: 449, startPoint y: 33, endPoint x: 575, endPoint y: 35, distance: 126.0
click at [575, 35] on div "Select a Facebook Page: ×" at bounding box center [530, 33] width 441 height 34
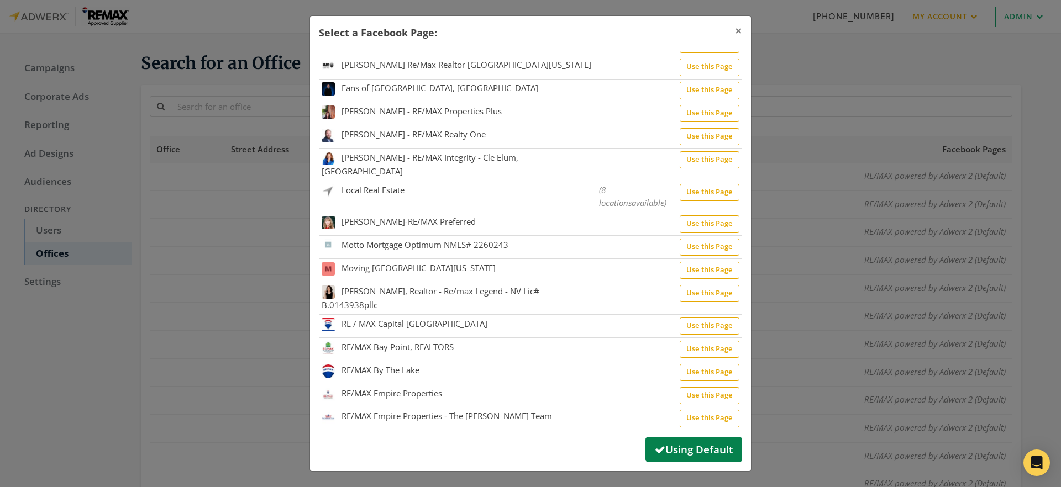
scroll to position [322, 0]
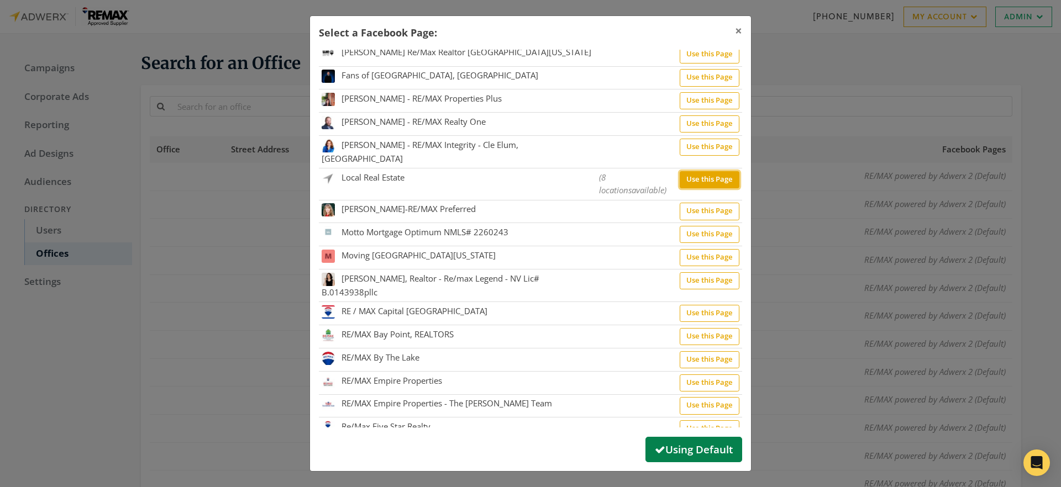
click at [696, 175] on button "Use this Page" at bounding box center [710, 179] width 60 height 17
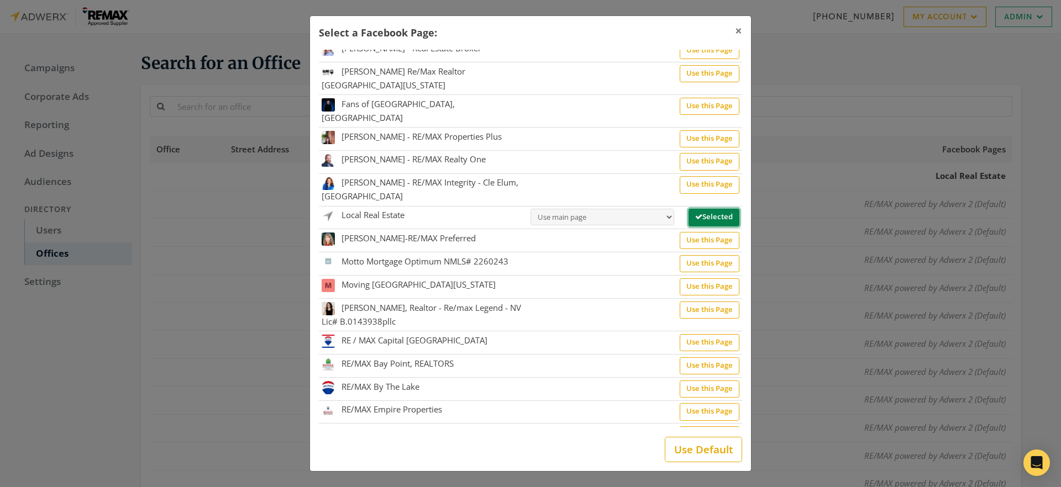
scroll to position [332, 0]
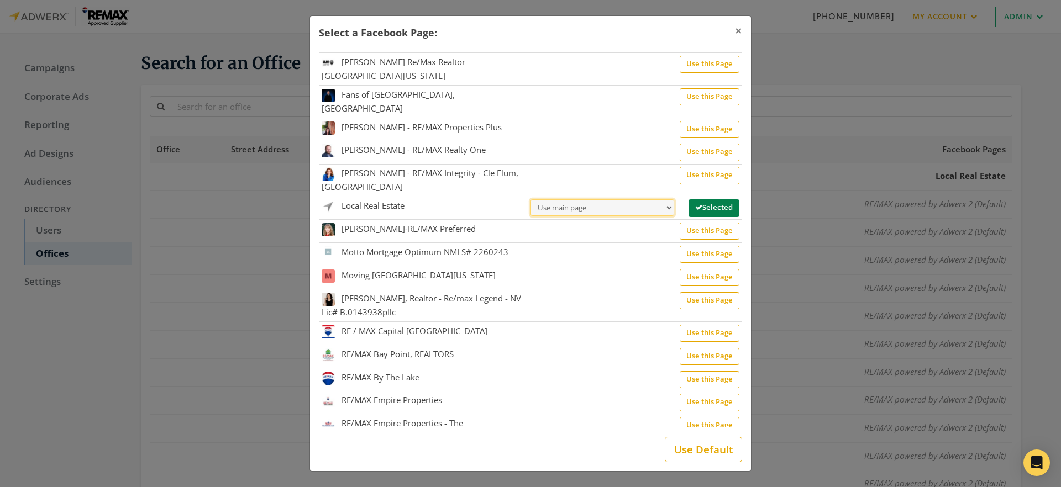
click at [647, 200] on select "Use main page Local Real Estate (1188 66th St, Oakland CA) Local Real Estate (1…" at bounding box center [603, 208] width 144 height 17
click at [531, 200] on select "Use main page Local Real Estate (1188 66th St, Oakland CA) Local Real Estate (1…" at bounding box center [603, 208] width 144 height 17
click at [696, 454] on button "Use Default" at bounding box center [703, 449] width 77 height 25
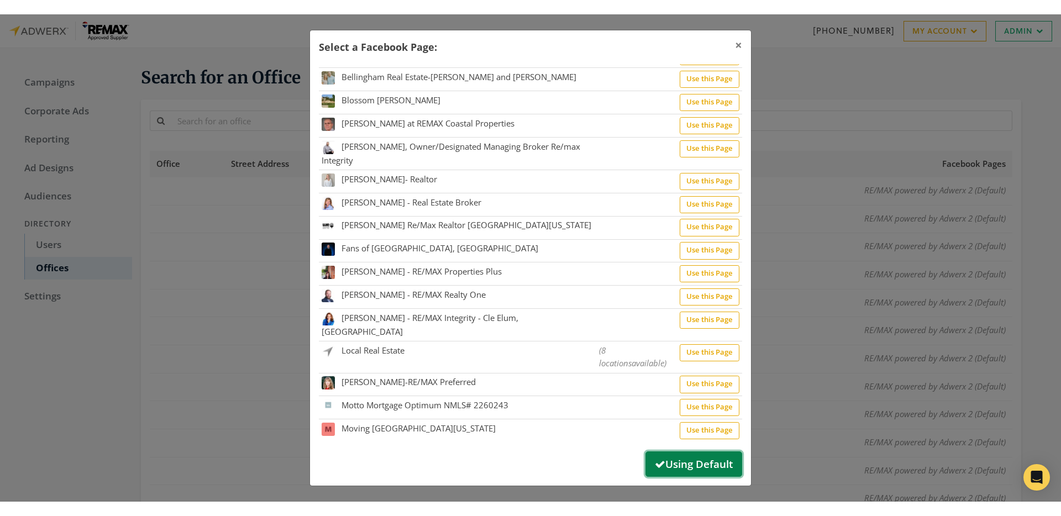
scroll to position [0, 0]
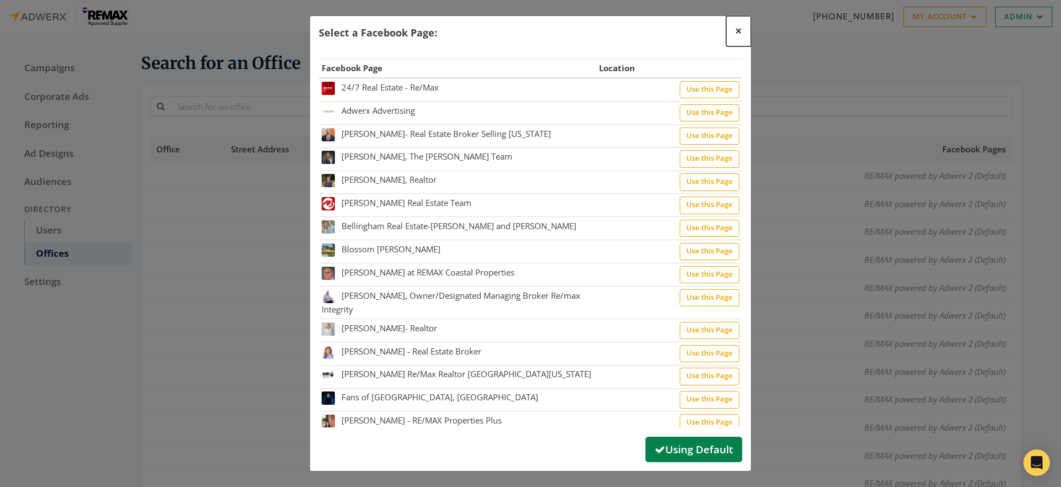
click at [741, 35] on span "×" at bounding box center [738, 30] width 7 height 17
